Goal: Transaction & Acquisition: Purchase product/service

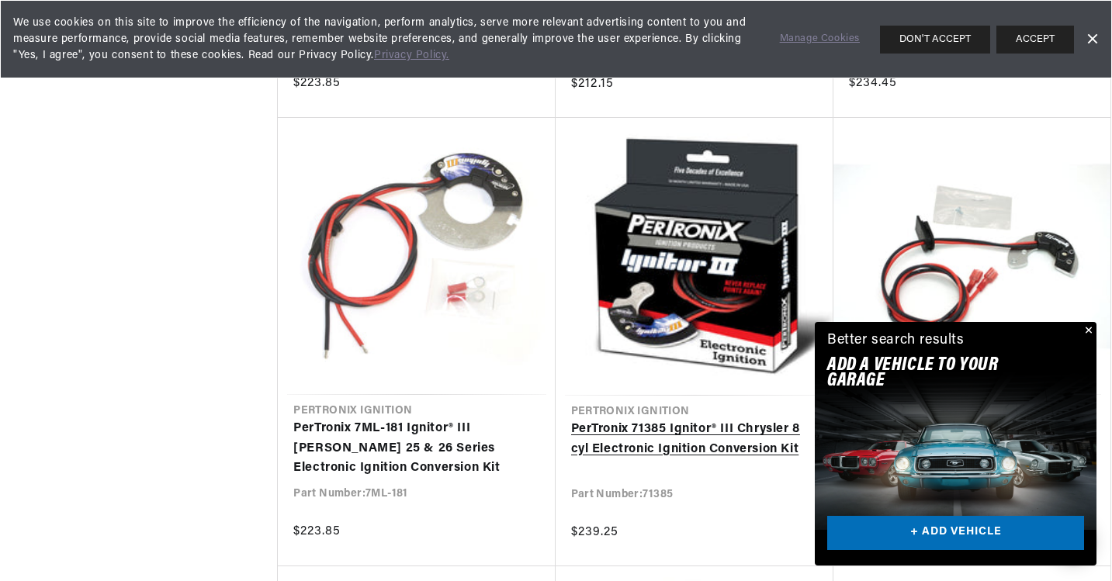
scroll to position [1250, 0]
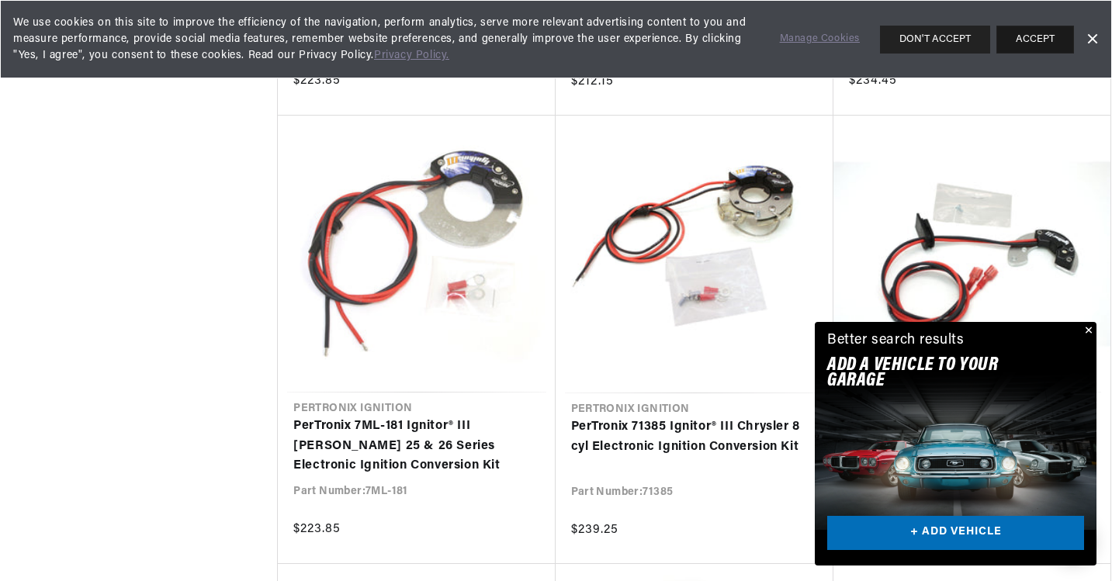
click at [1034, 43] on button "ACCEPT" at bounding box center [1035, 40] width 78 height 28
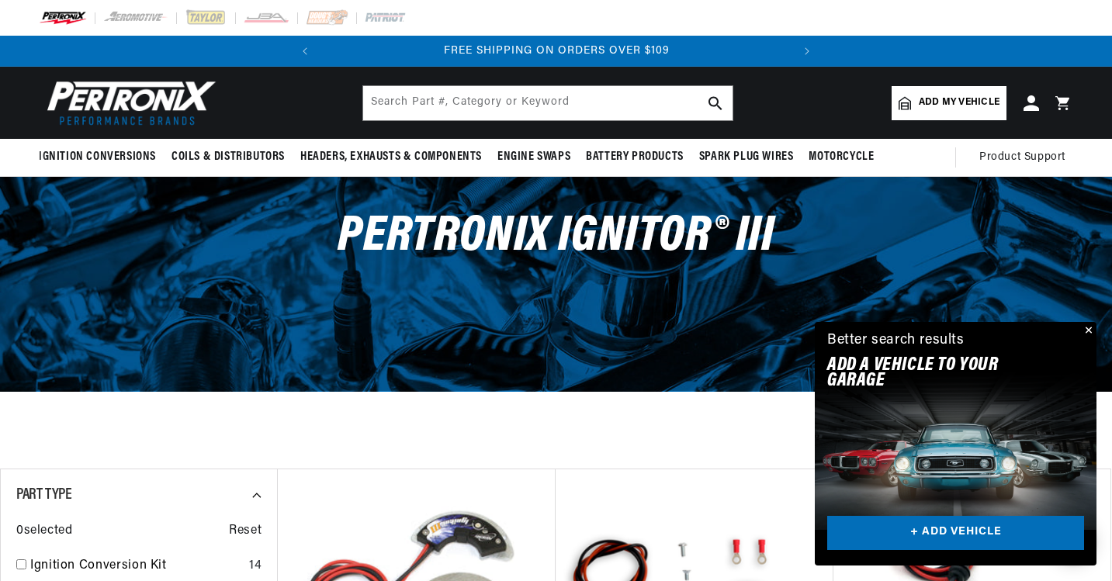
scroll to position [0, 0]
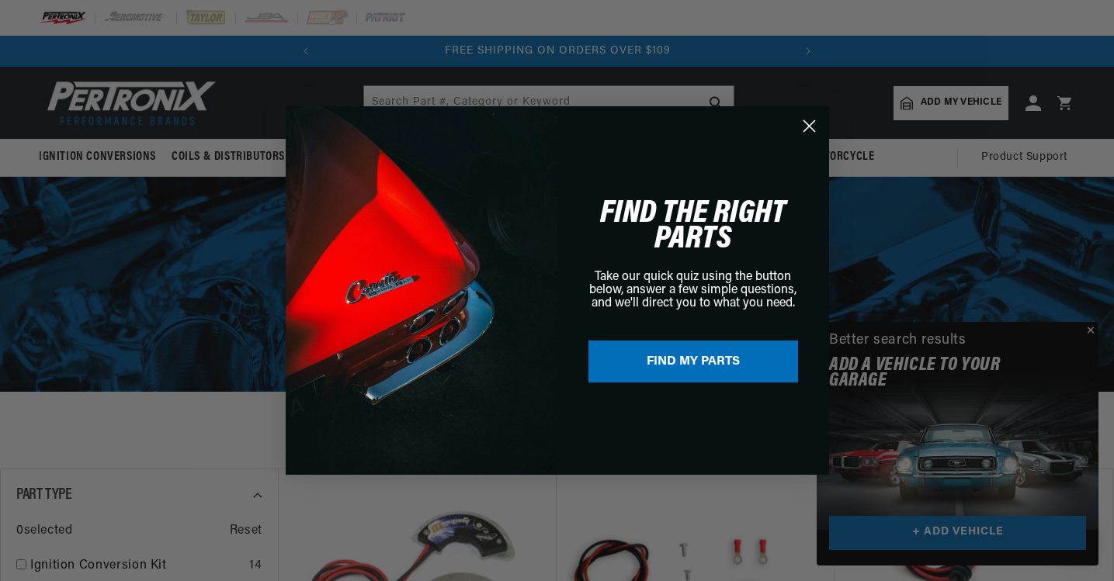
click at [807, 128] on icon "Close dialog" at bounding box center [808, 126] width 11 height 11
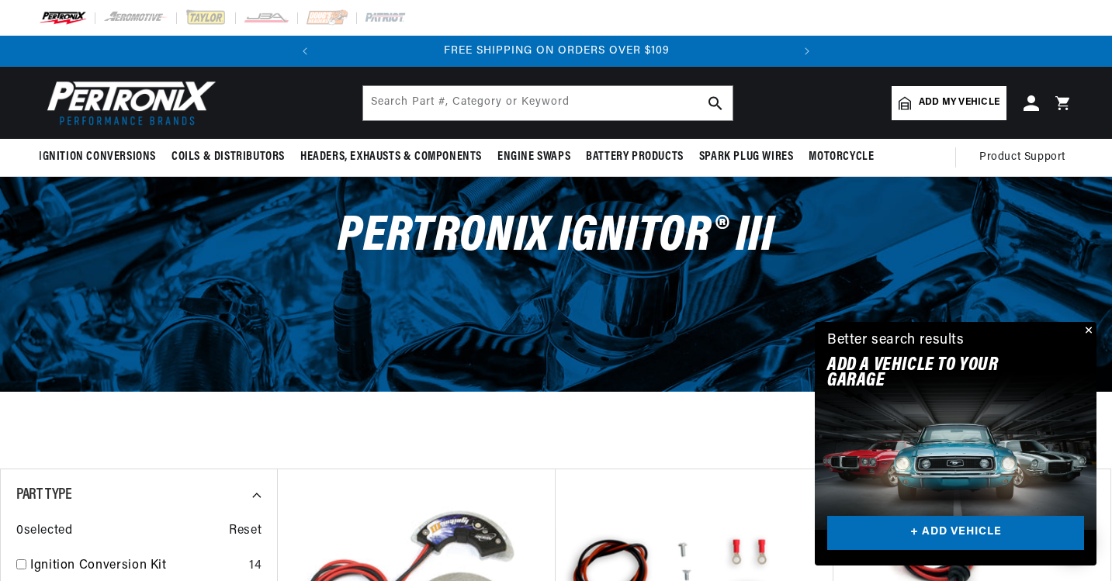
click at [918, 103] on link "Add my vehicle" at bounding box center [949, 103] width 115 height 34
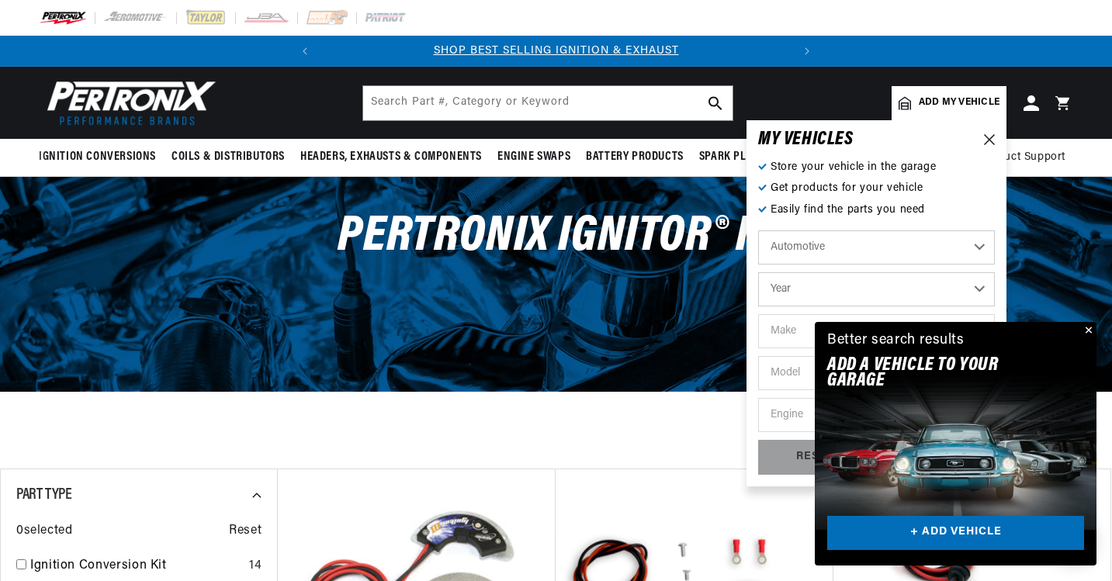
click at [1090, 325] on button "Close" at bounding box center [1087, 331] width 19 height 19
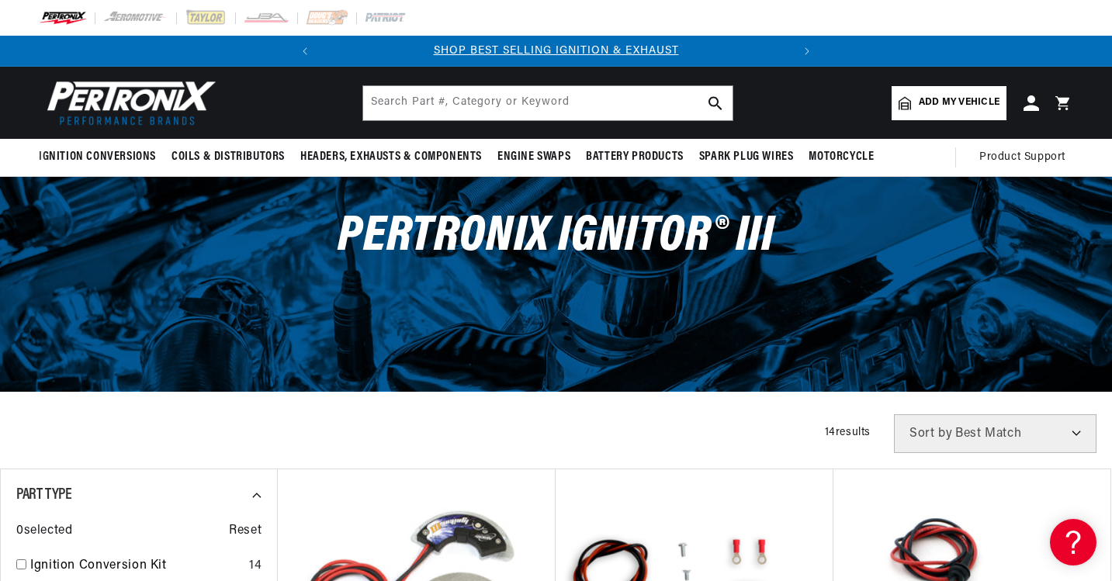
click at [955, 107] on span "Add my vehicle" at bounding box center [959, 102] width 81 height 15
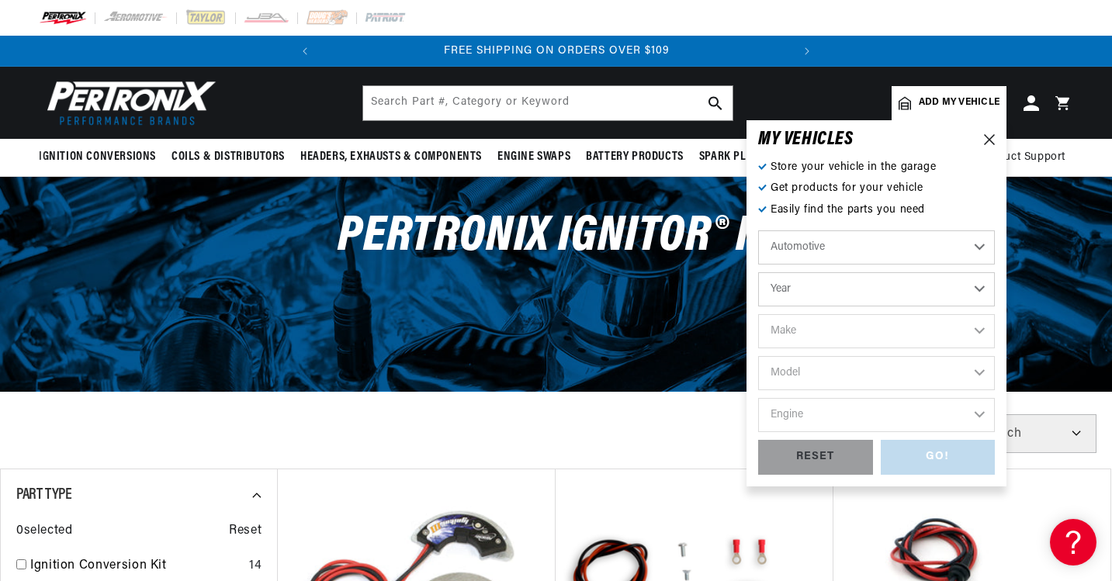
select select "1958"
select select "Pontiac"
click at [951, 331] on select "Alfa Romeo American Motors Aston Martin Austin Healey Buick Cadillac Chevrolet …" at bounding box center [876, 331] width 237 height 34
select select "Oldsmobile"
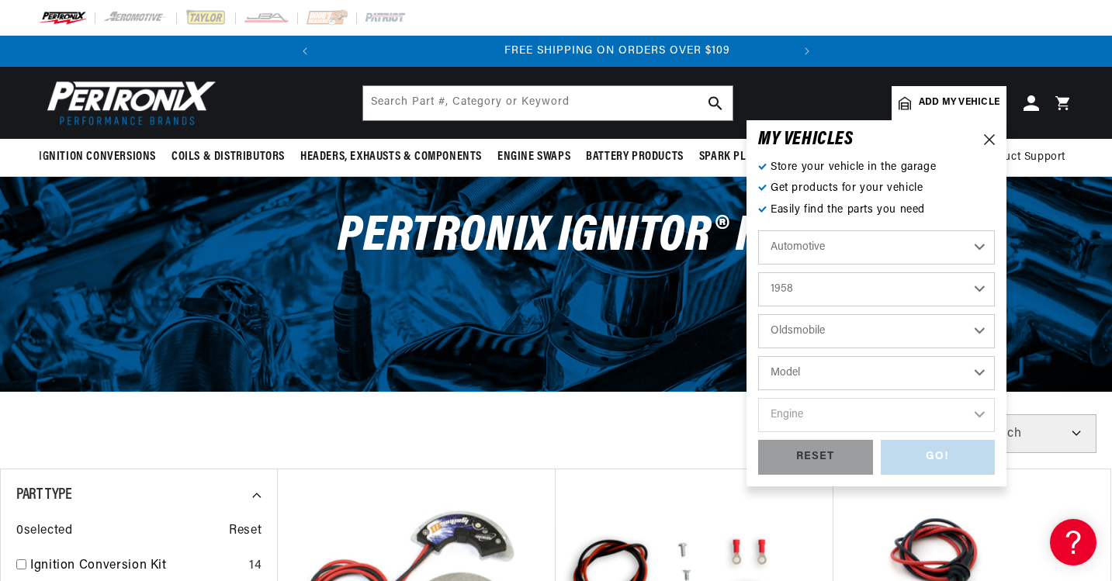
scroll to position [0, 470]
select select "Super-88"
select select "6.1L"
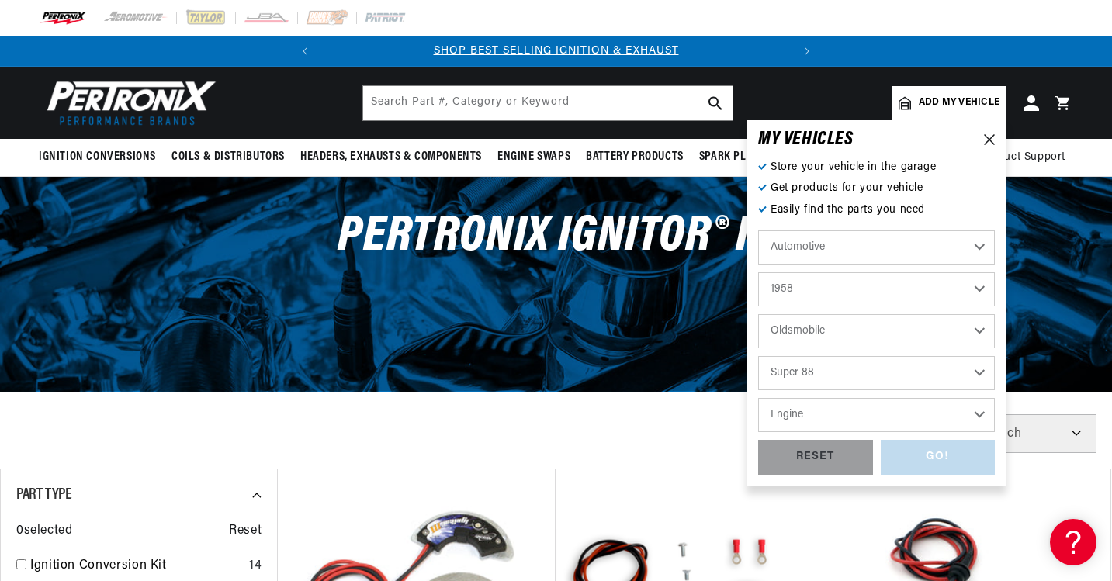
select select "6.1L"
click at [937, 453] on div "GO!" at bounding box center [938, 457] width 115 height 35
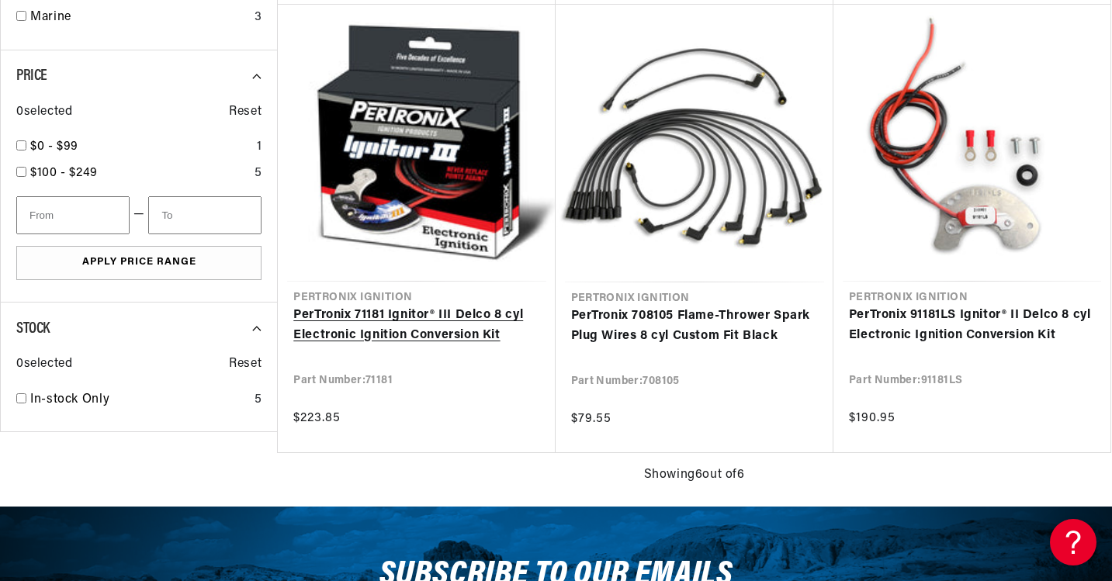
click at [389, 309] on link "PerTronix 71181 Ignitor® III Delco 8 cyl Electronic Ignition Conversion Kit" at bounding box center [416, 326] width 246 height 40
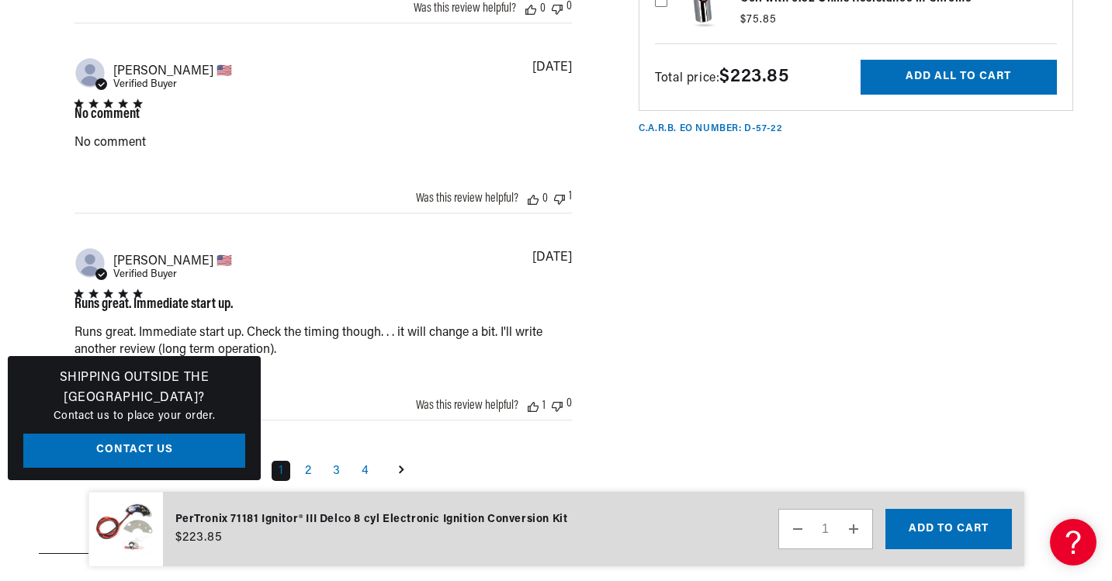
scroll to position [1941, 0]
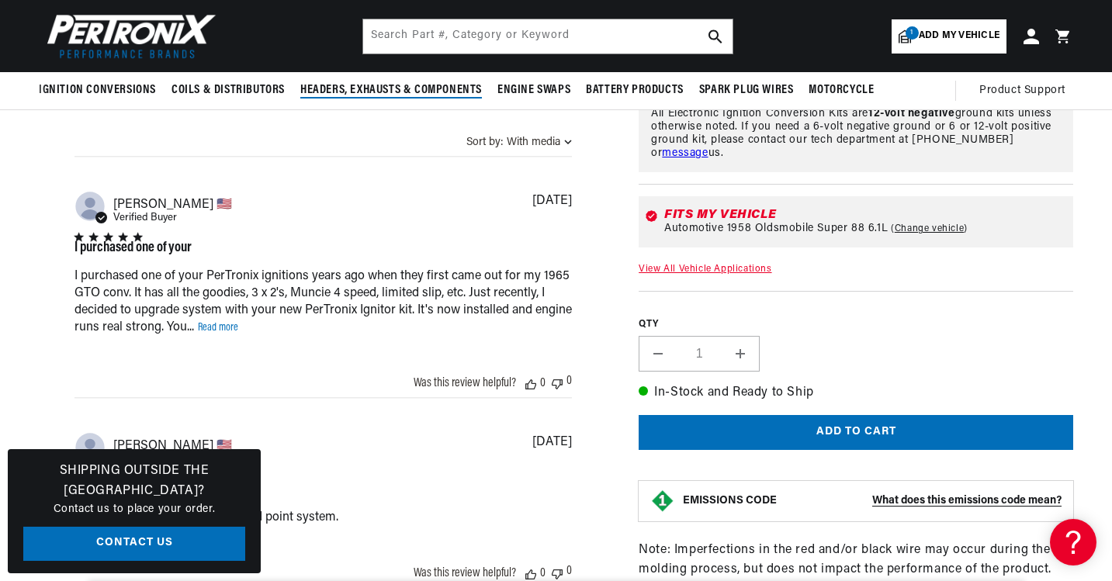
scroll to position [0, 0]
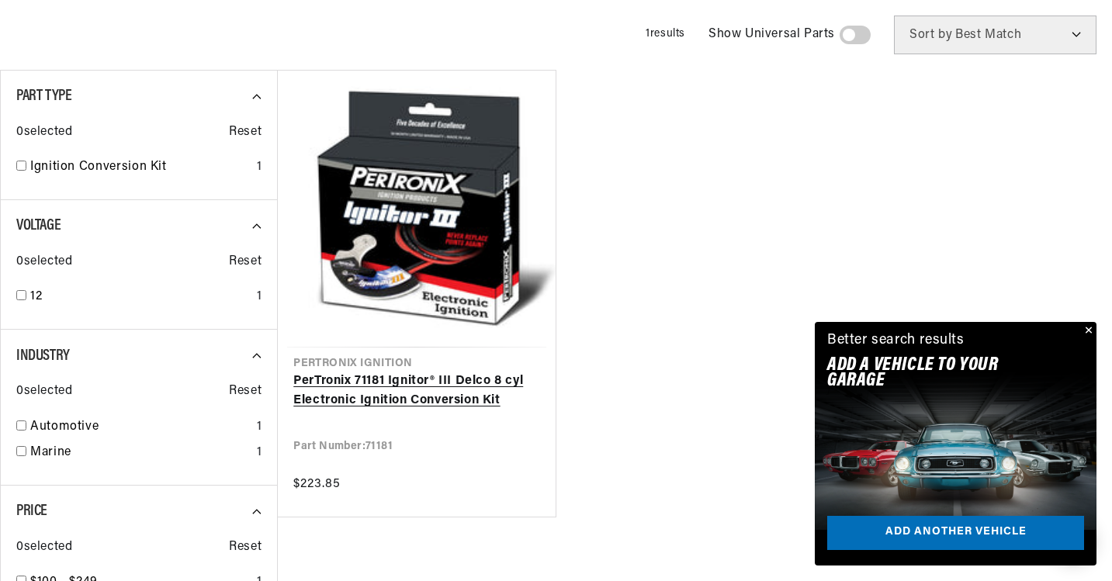
scroll to position [401, 0]
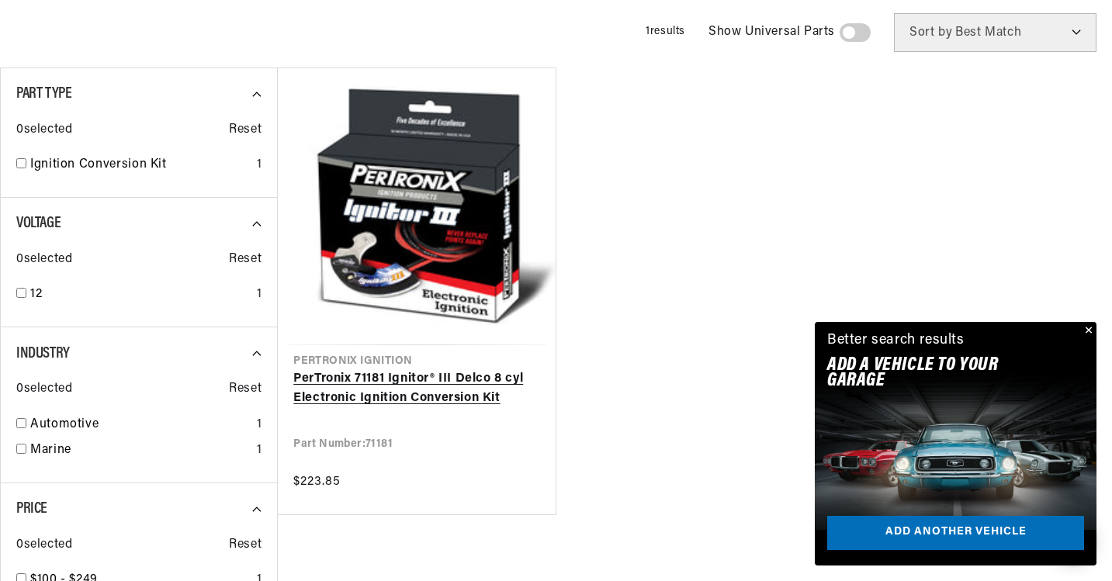
click at [407, 376] on link "PerTronix 71181 Ignitor® III Delco 8 cyl Electronic Ignition Conversion Kit" at bounding box center [416, 389] width 246 height 40
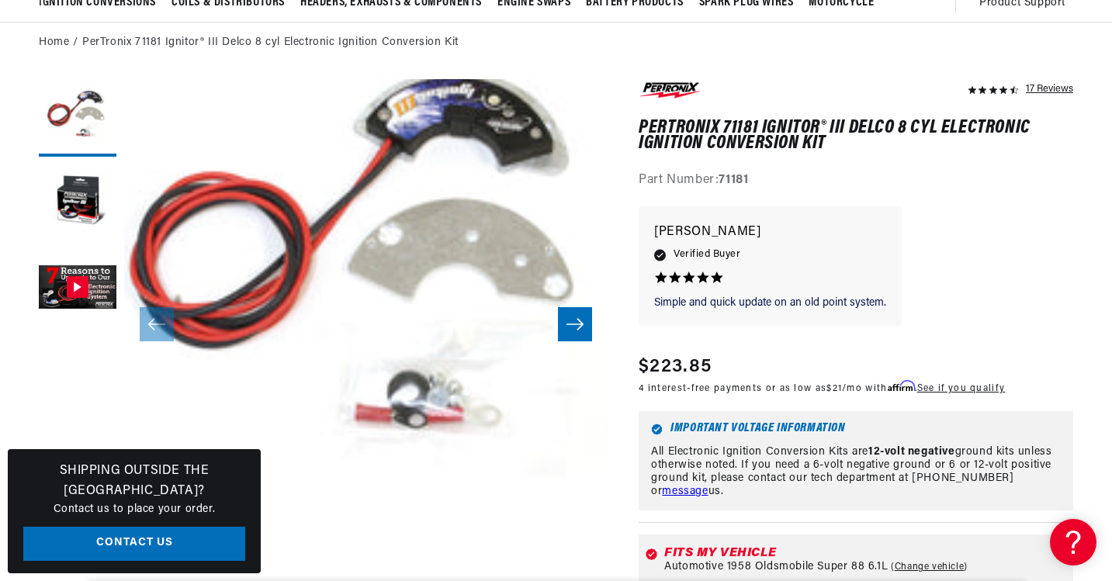
scroll to position [161, 0]
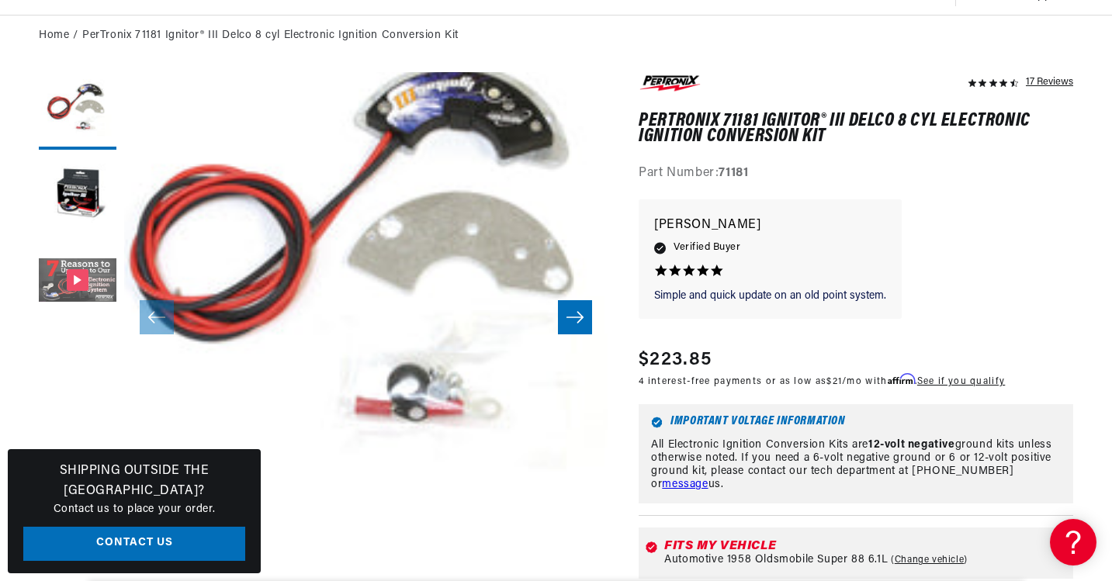
click at [85, 289] on button "Gallery Viewer" at bounding box center [78, 282] width 78 height 78
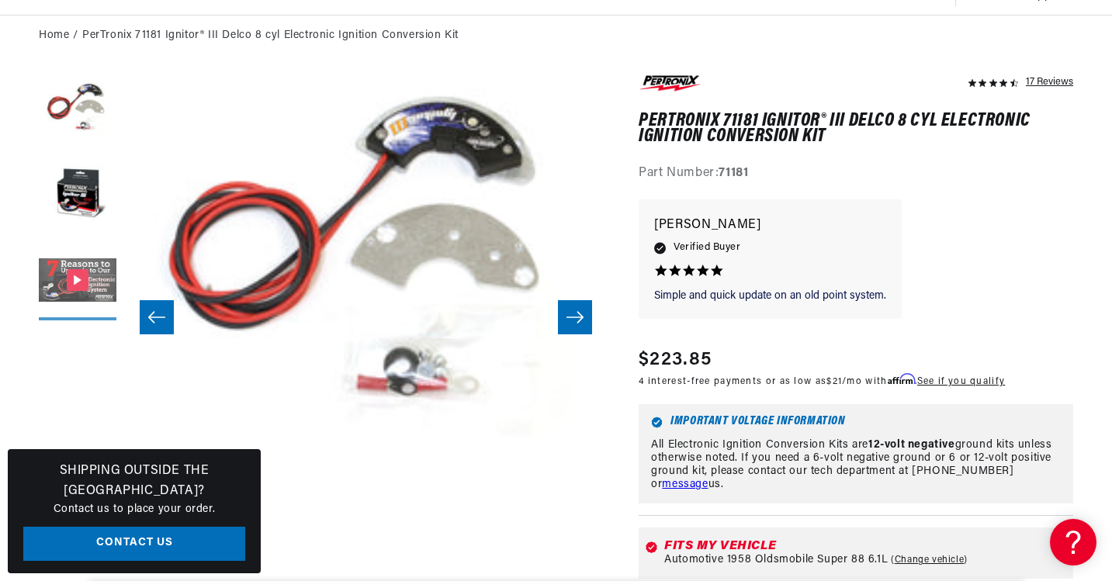
scroll to position [48, 967]
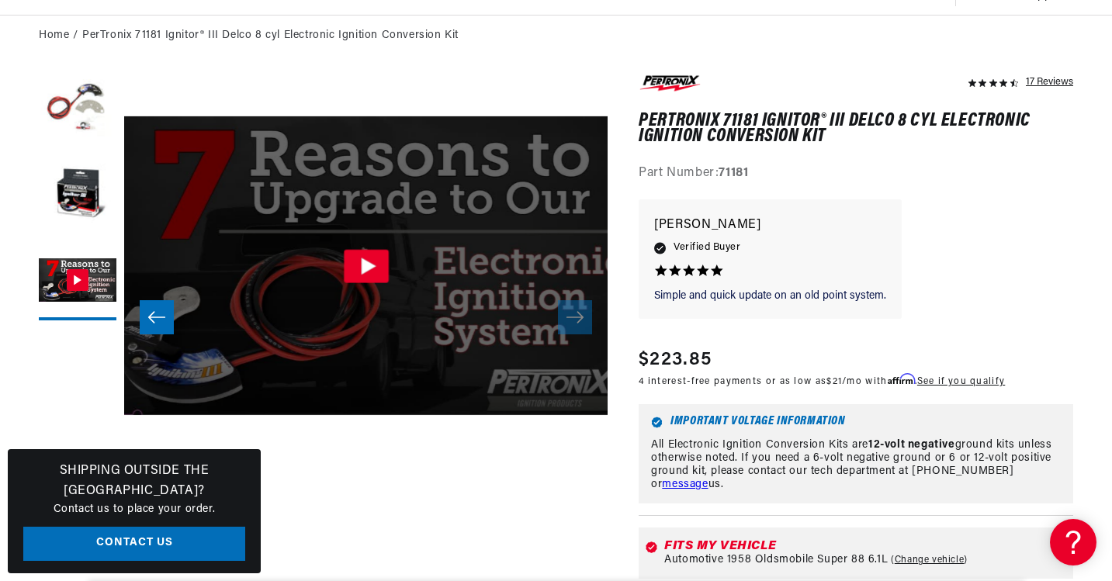
click at [365, 269] on icon "Gallery Viewer" at bounding box center [369, 265] width 15 height 17
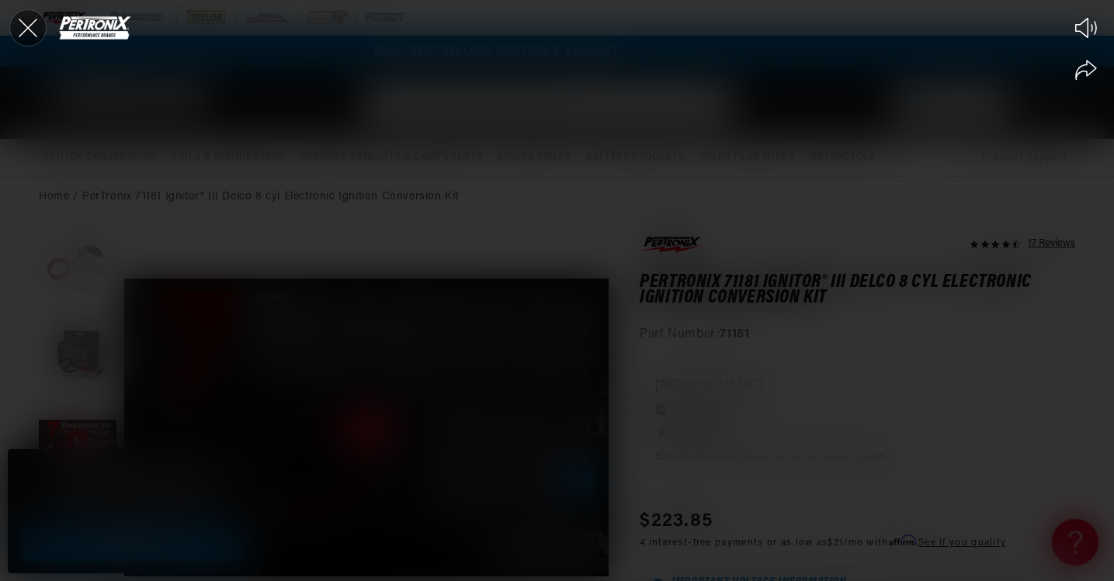
scroll to position [0, 0]
click at [24, 27] on icon "Close the video player" at bounding box center [28, 28] width 34 height 34
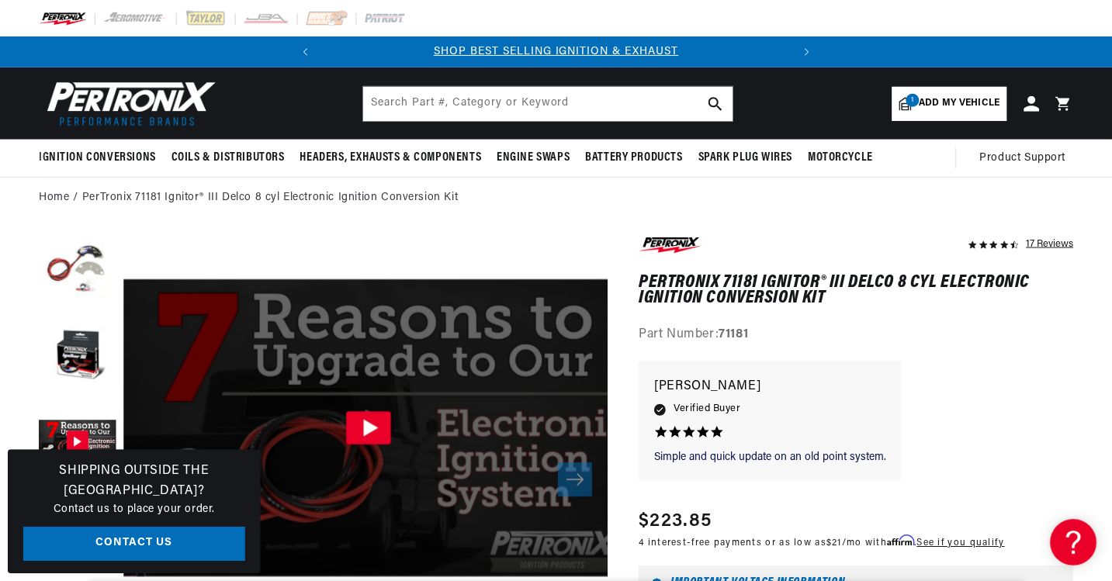
scroll to position [19, 0]
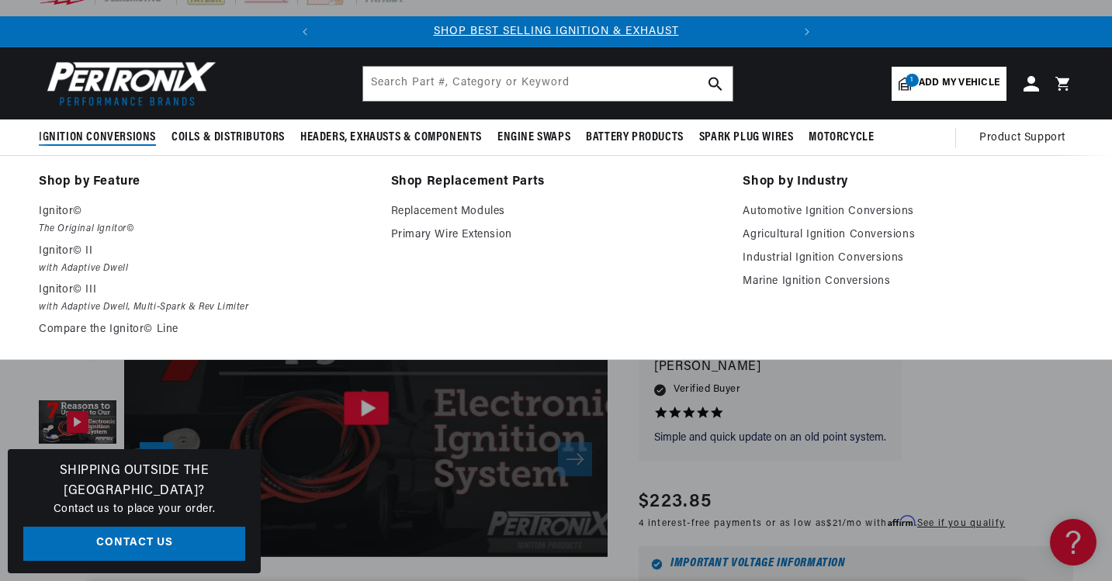
click at [371, 272] on ul "Shop by Feature Ignitor© The Original Ignitor© Ignitor© II with Adaptive Dwell …" at bounding box center [556, 258] width 1034 height 172
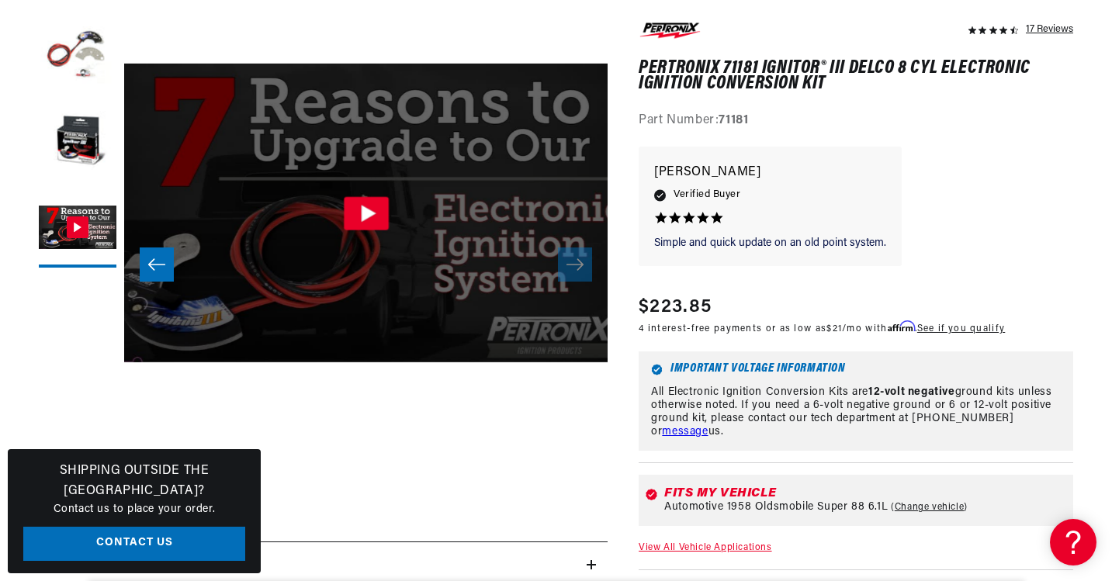
scroll to position [222, 0]
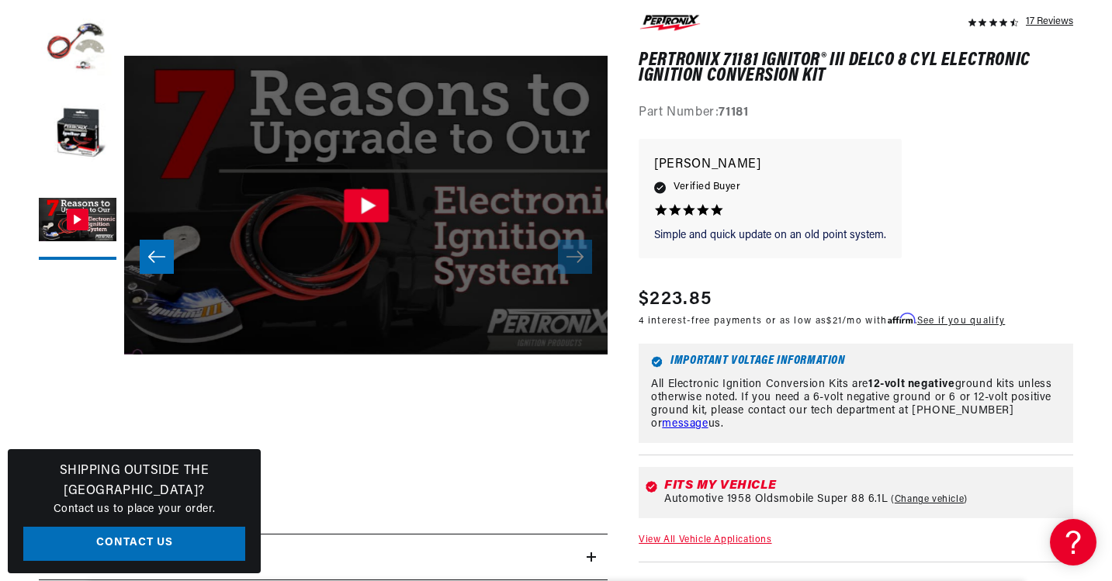
click at [365, 203] on icon "Gallery Viewer" at bounding box center [369, 204] width 15 height 17
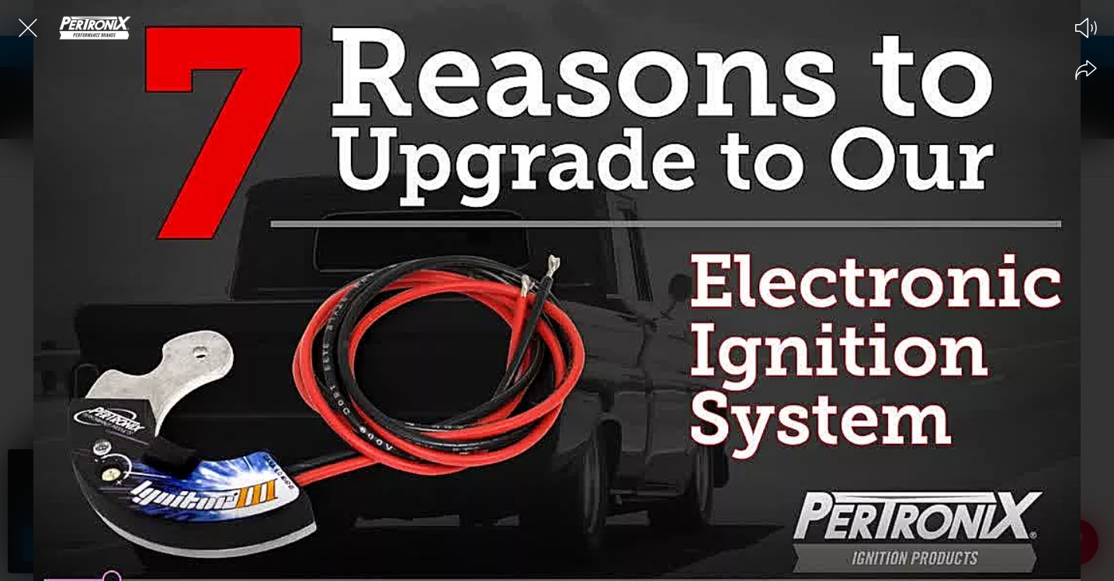
scroll to position [0, 0]
click at [28, 29] on icon "Close the video player" at bounding box center [28, 28] width 34 height 34
